Goal: Check status: Check status

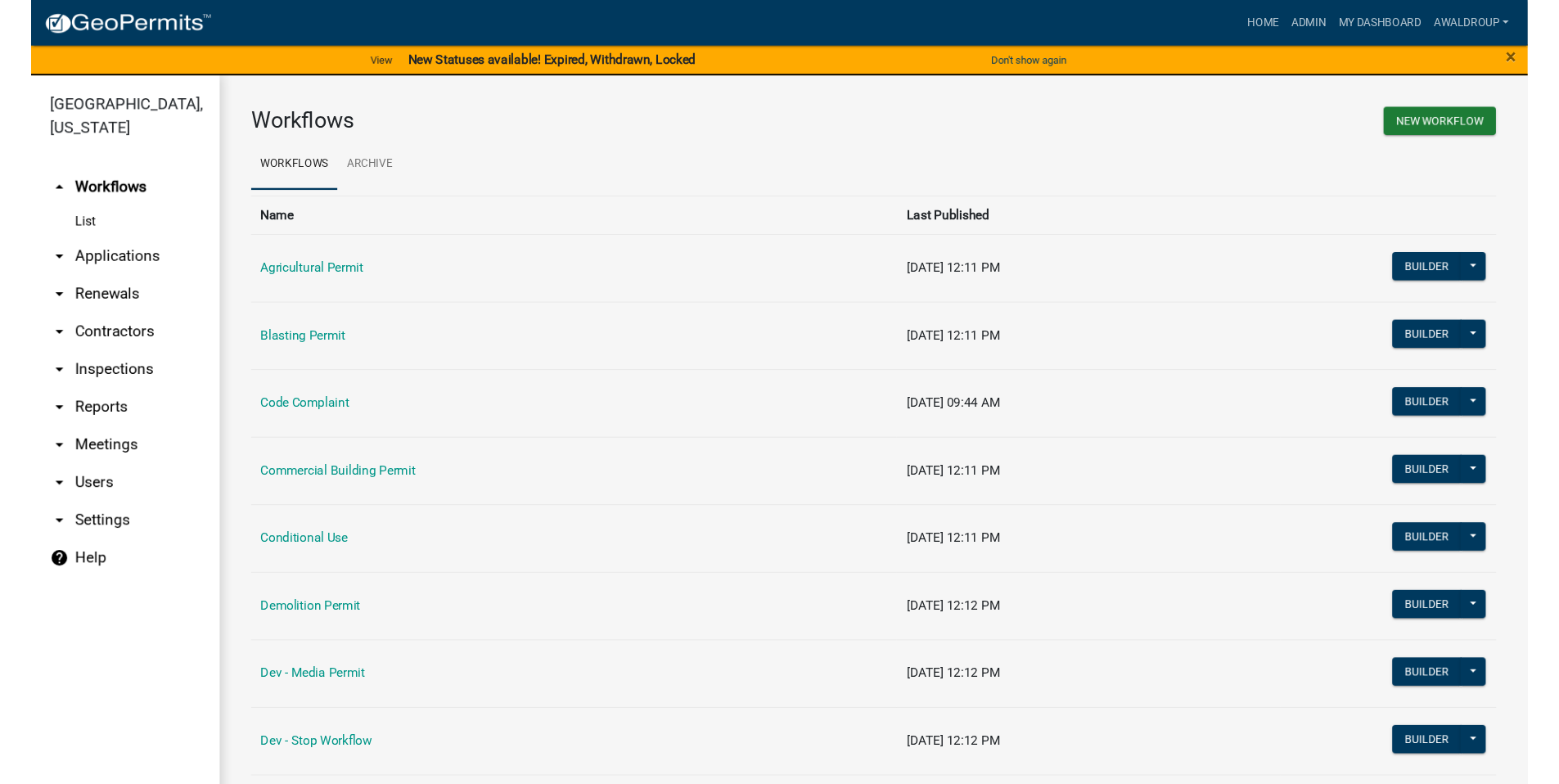
scroll to position [19, 0]
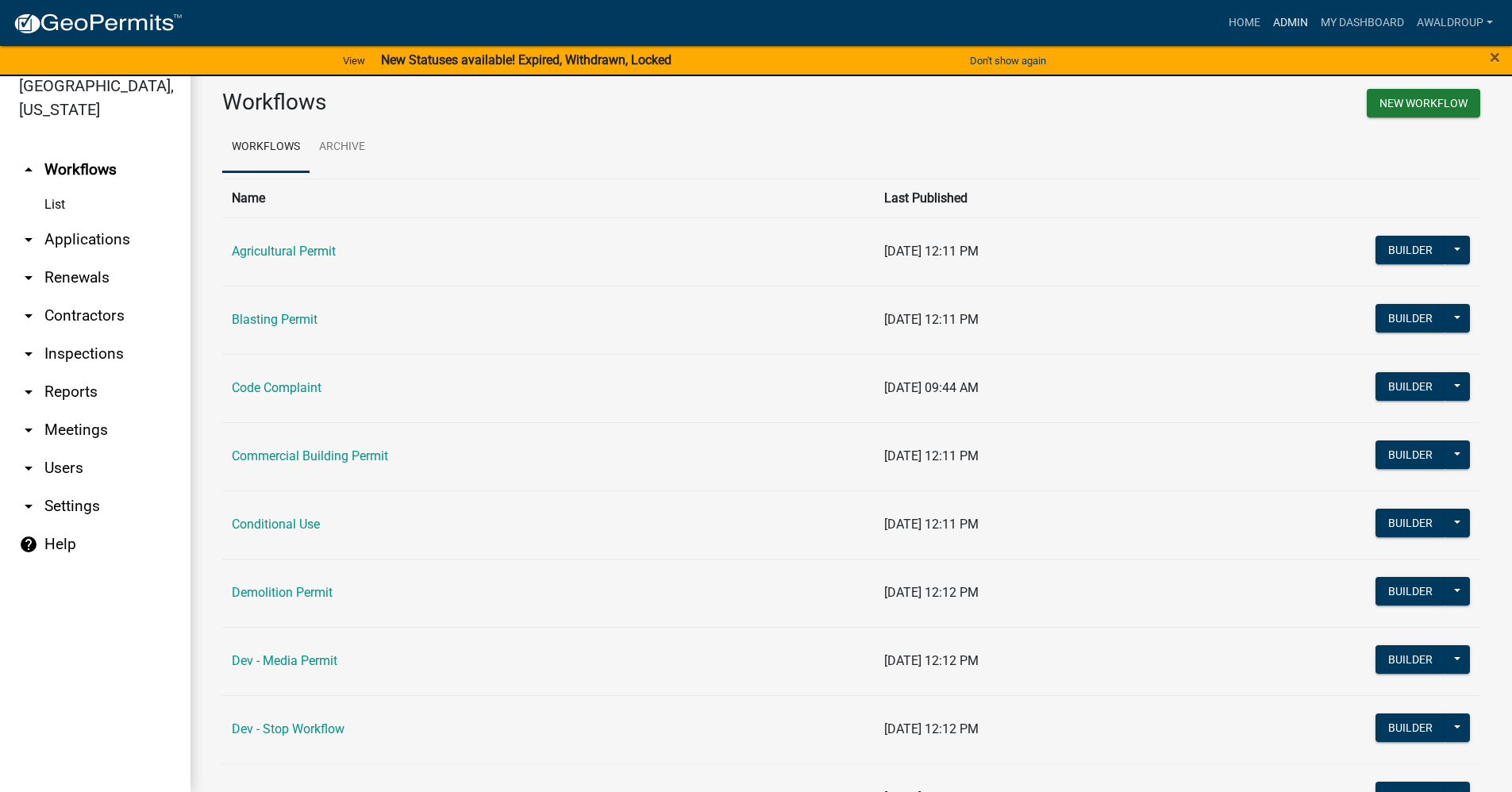
click at [1280, 20] on link "Admin" at bounding box center [1290, 23] width 48 height 31
click at [1287, 18] on link "Admin" at bounding box center [1290, 23] width 48 height 31
click at [101, 240] on link "arrow_drop_down Applications" at bounding box center [95, 240] width 190 height 38
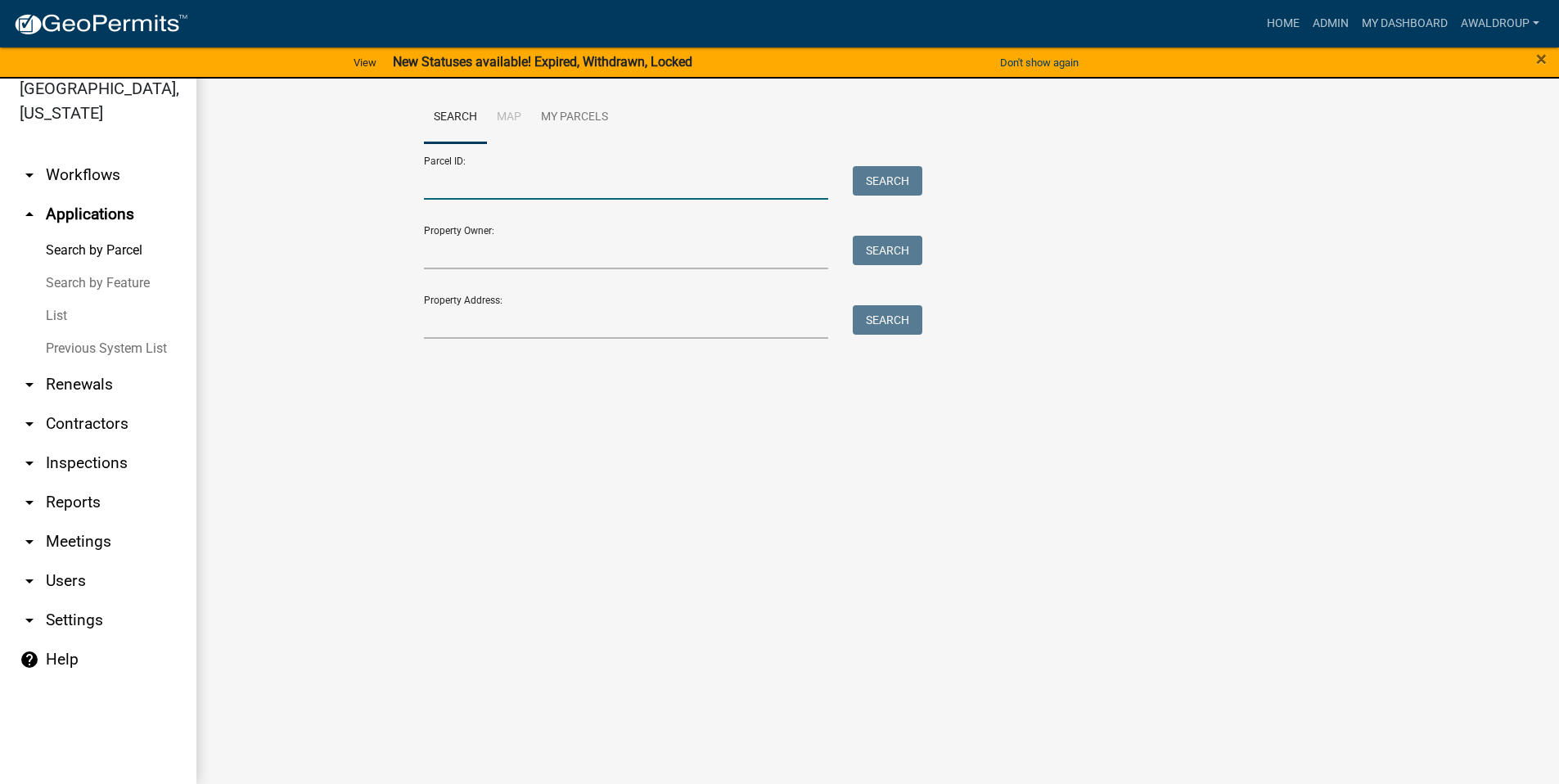
click at [507, 186] on input "Parcel ID:" at bounding box center [627, 182] width 405 height 33
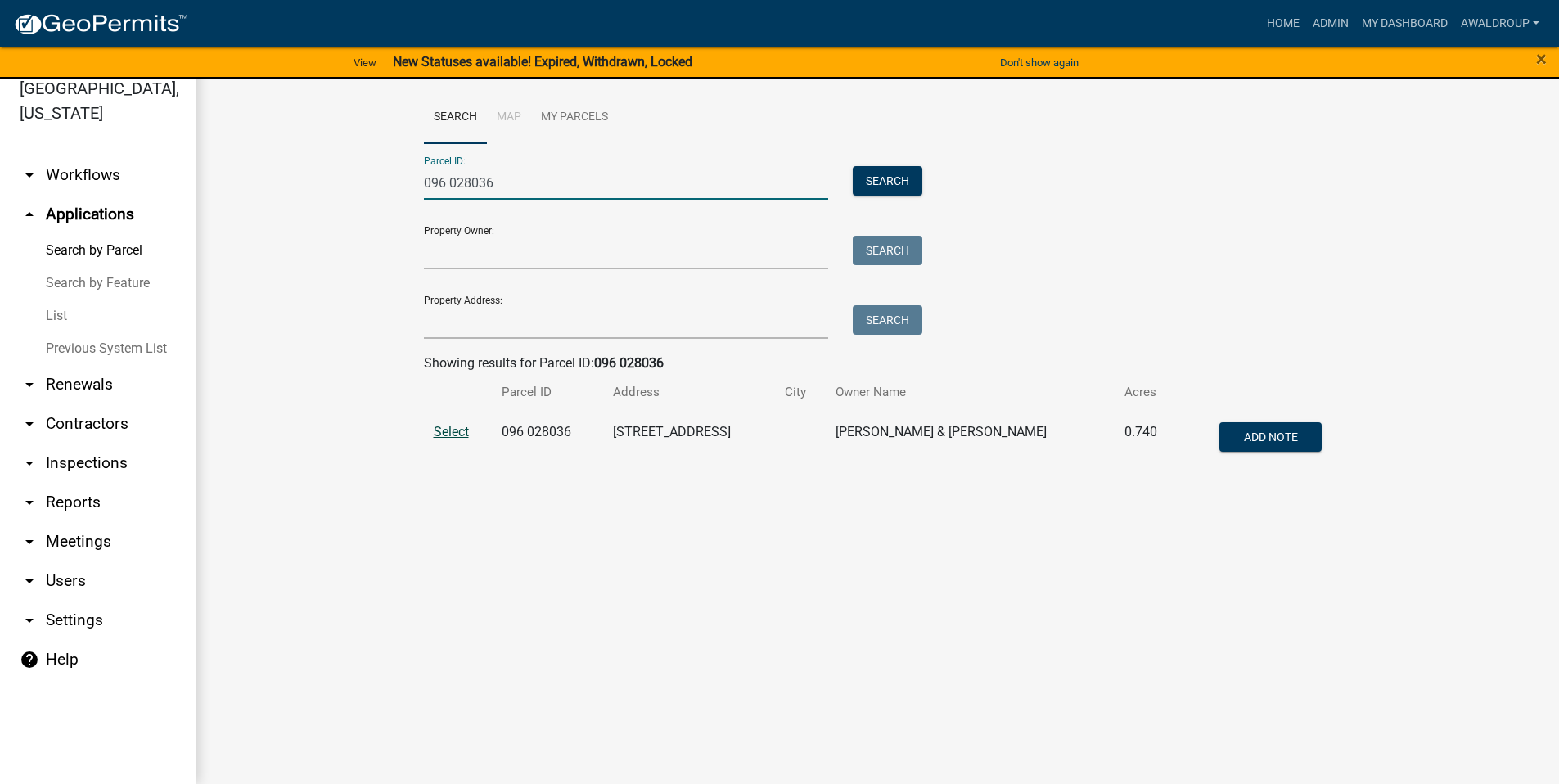
type input "096 028036"
drag, startPoint x: 458, startPoint y: 433, endPoint x: 537, endPoint y: 419, distance: 80.2
click at [458, 433] on span "Select" at bounding box center [452, 431] width 35 height 16
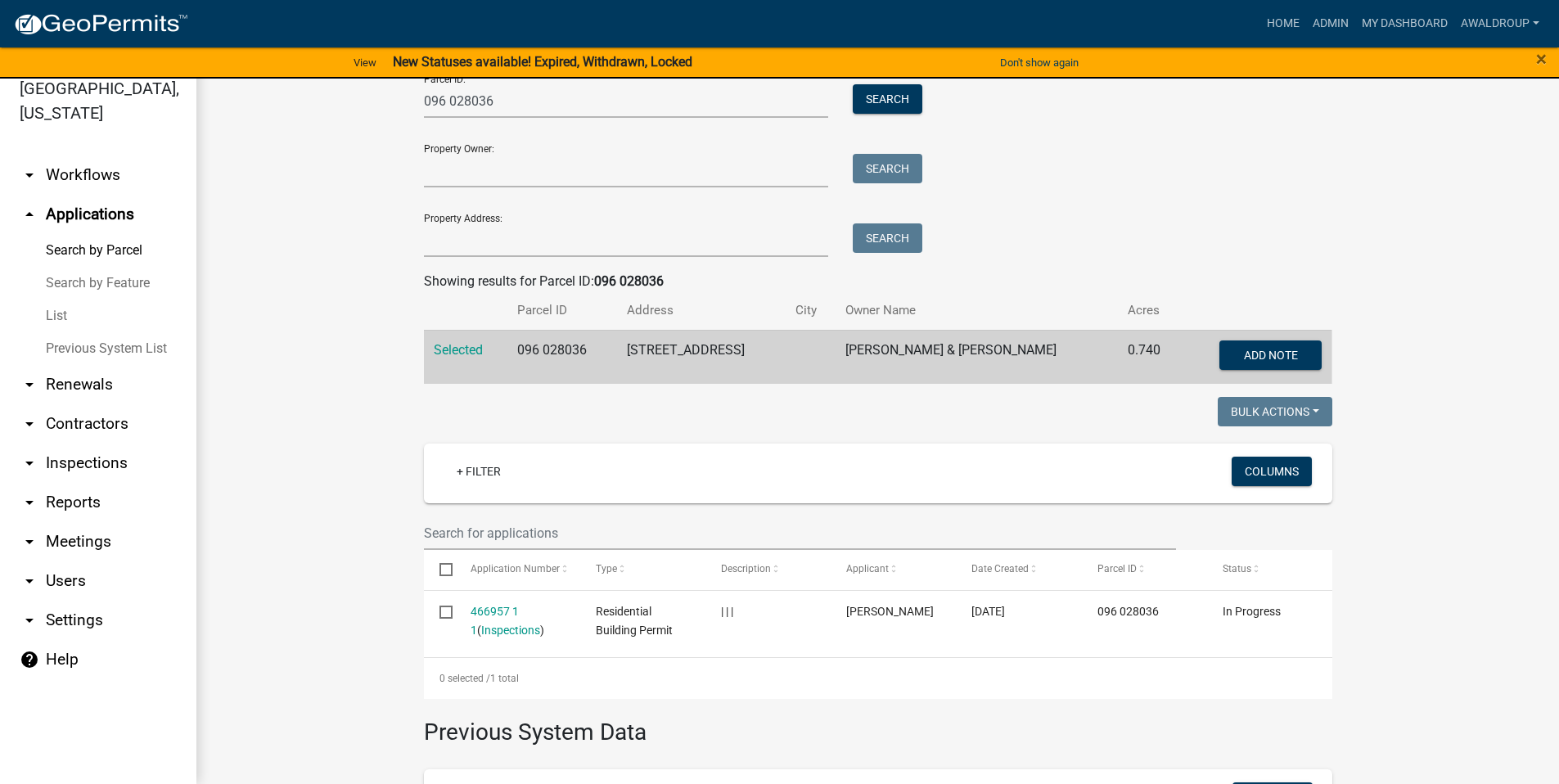
scroll to position [164, 0]
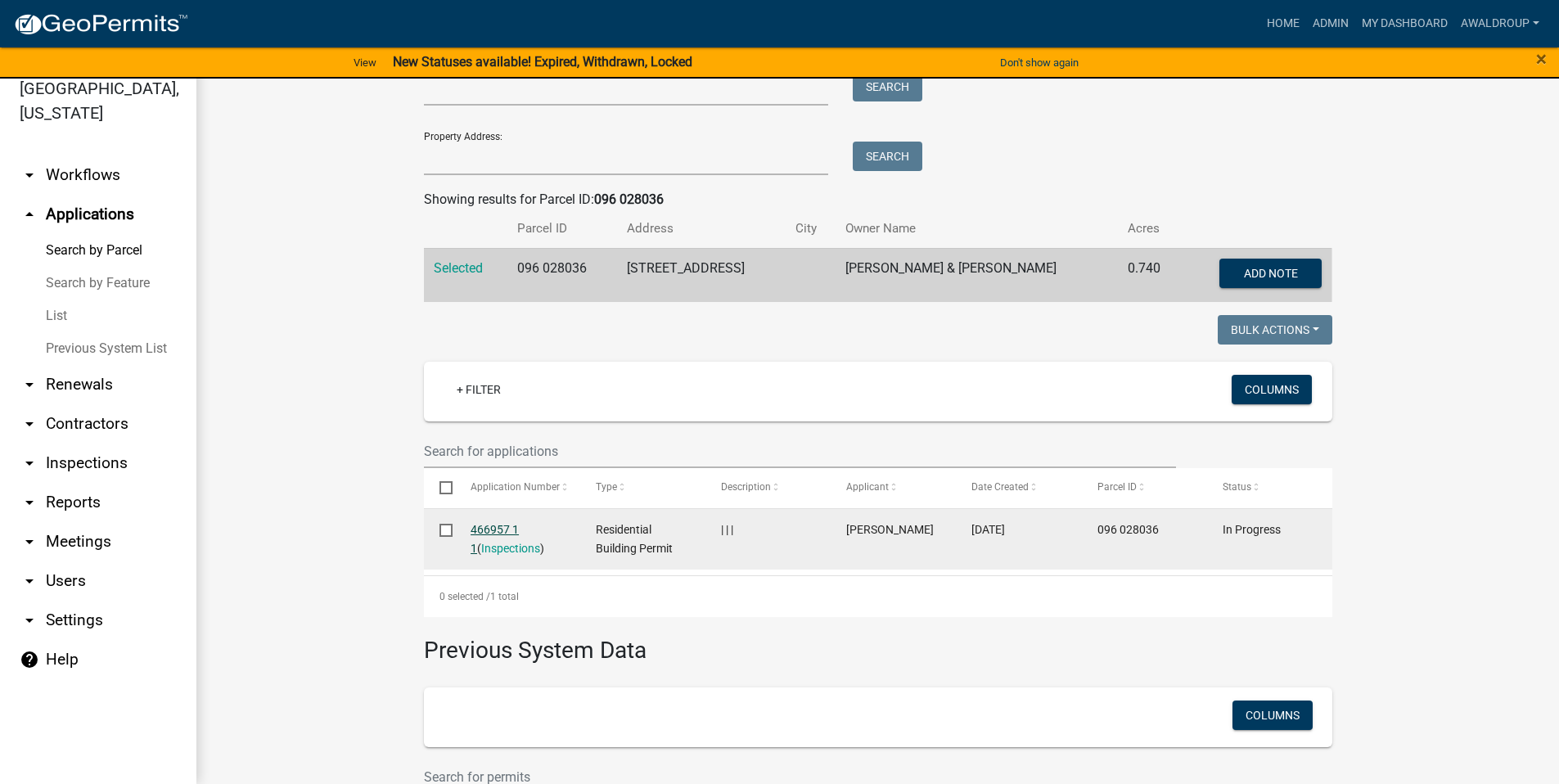
click at [491, 523] on link "466957 1 1" at bounding box center [494, 539] width 48 height 31
